Goal: Browse casually

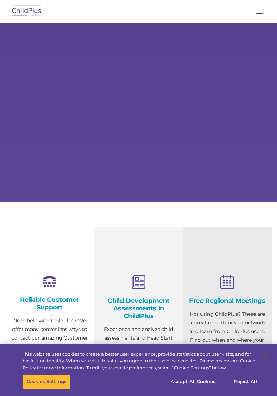
type input ""
select select "MEDIUM"
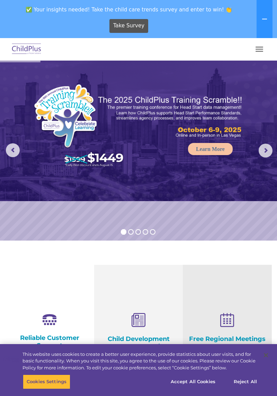
click at [259, 51] on span "button" at bounding box center [260, 51] width 8 height 1
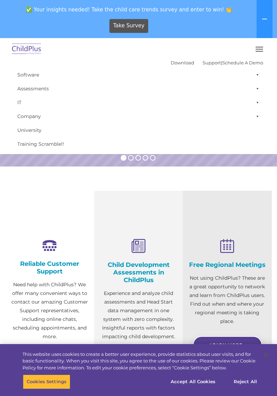
scroll to position [74, 0]
click at [17, 55] on img at bounding box center [26, 49] width 33 height 16
click at [24, 53] on img at bounding box center [26, 49] width 33 height 16
click at [267, 21] on icon at bounding box center [265, 19] width 6 height 6
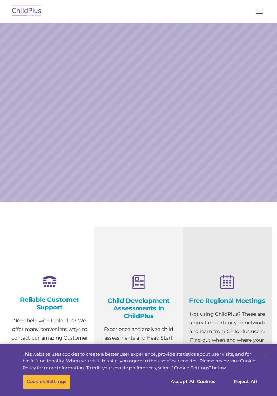
select select "MEDIUM"
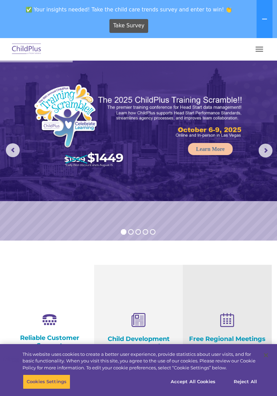
click at [257, 50] on button "button" at bounding box center [259, 49] width 15 height 11
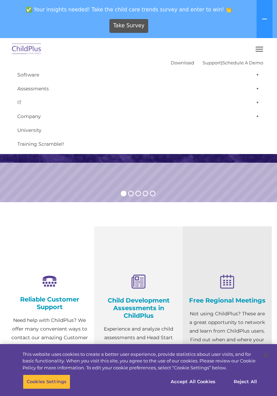
scroll to position [47, 0]
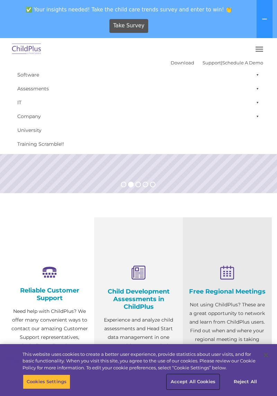
click at [205, 389] on button "Accept All Cookies" at bounding box center [193, 382] width 52 height 15
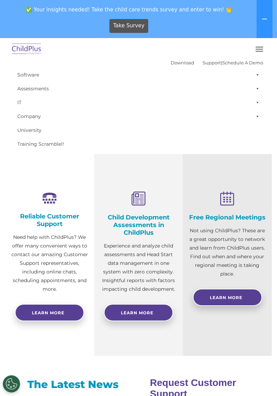
scroll to position [0, 0]
